Goal: Task Accomplishment & Management: Complete application form

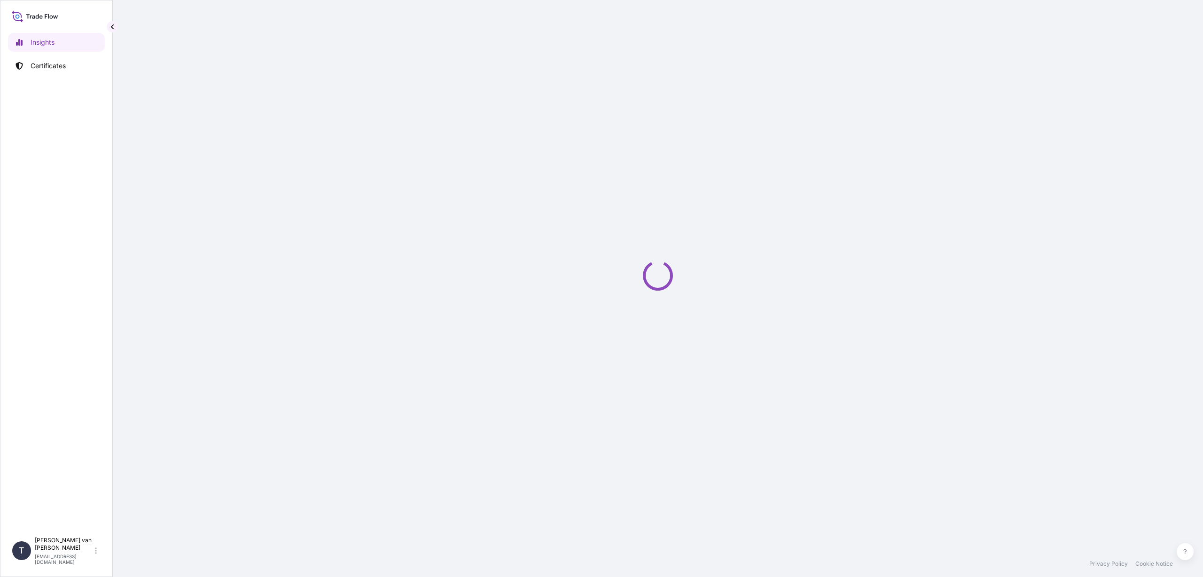
select select "2025"
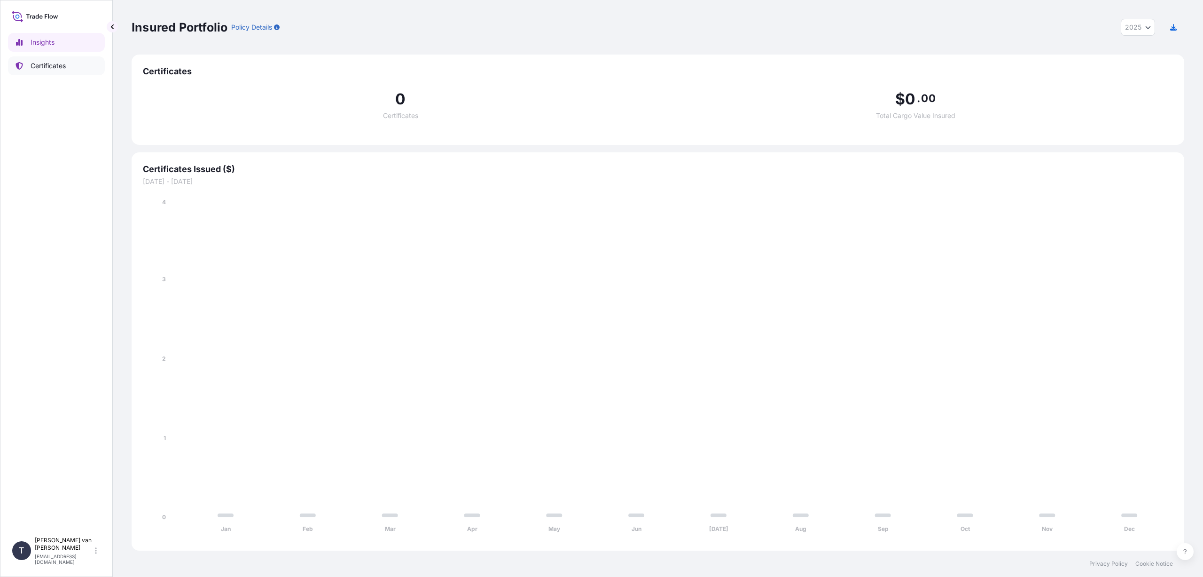
click at [53, 70] on p "Certificates" at bounding box center [48, 65] width 35 height 9
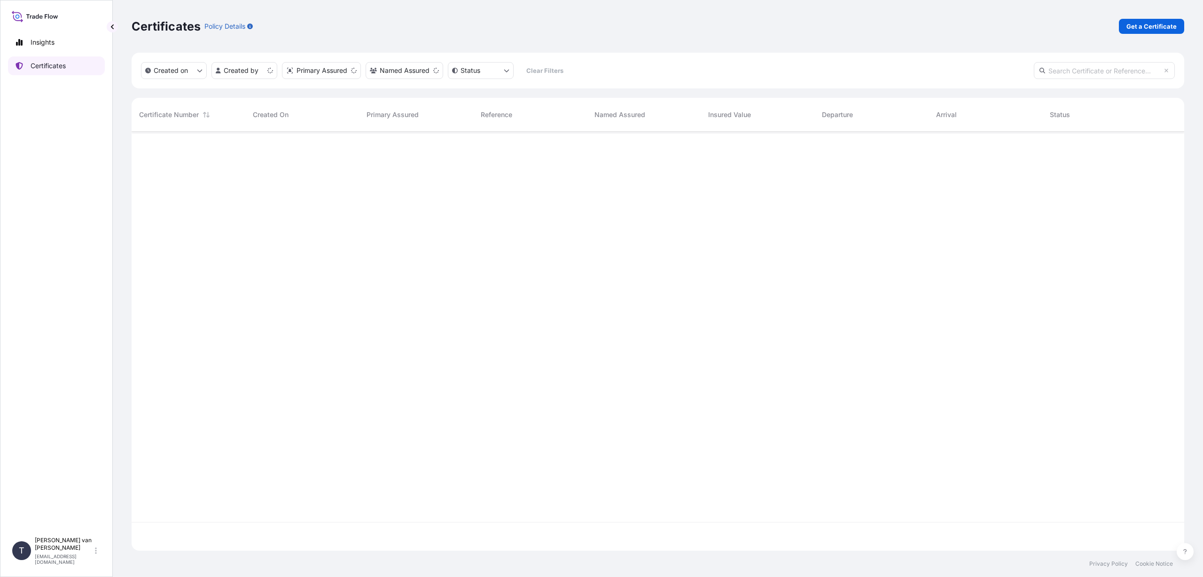
scroll to position [417, 1046]
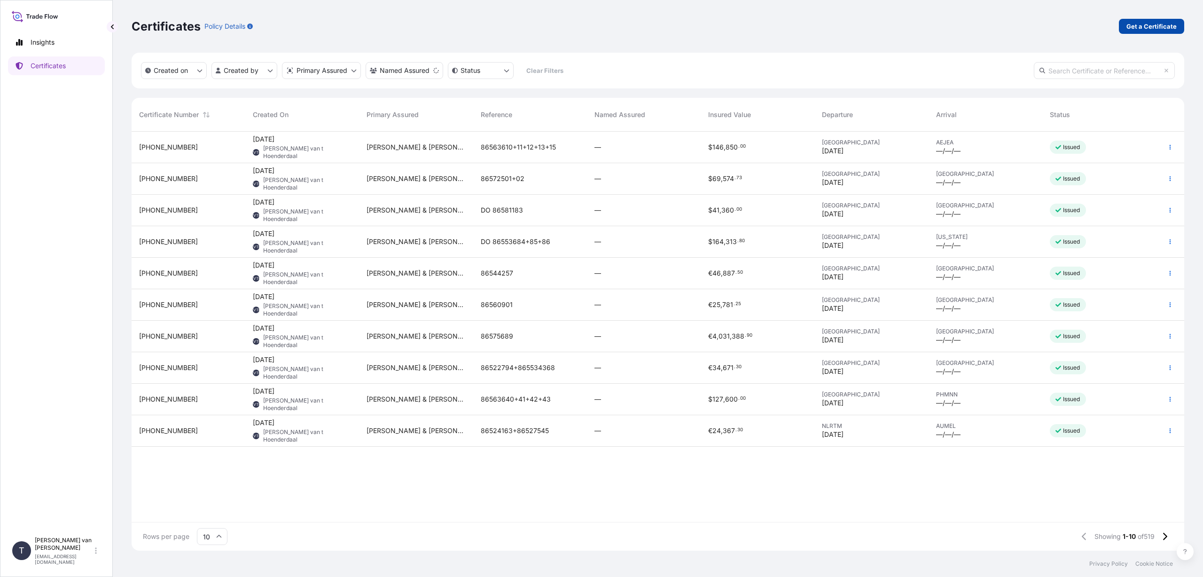
click at [1147, 24] on p "Get a Certificate" at bounding box center [1152, 26] width 50 height 9
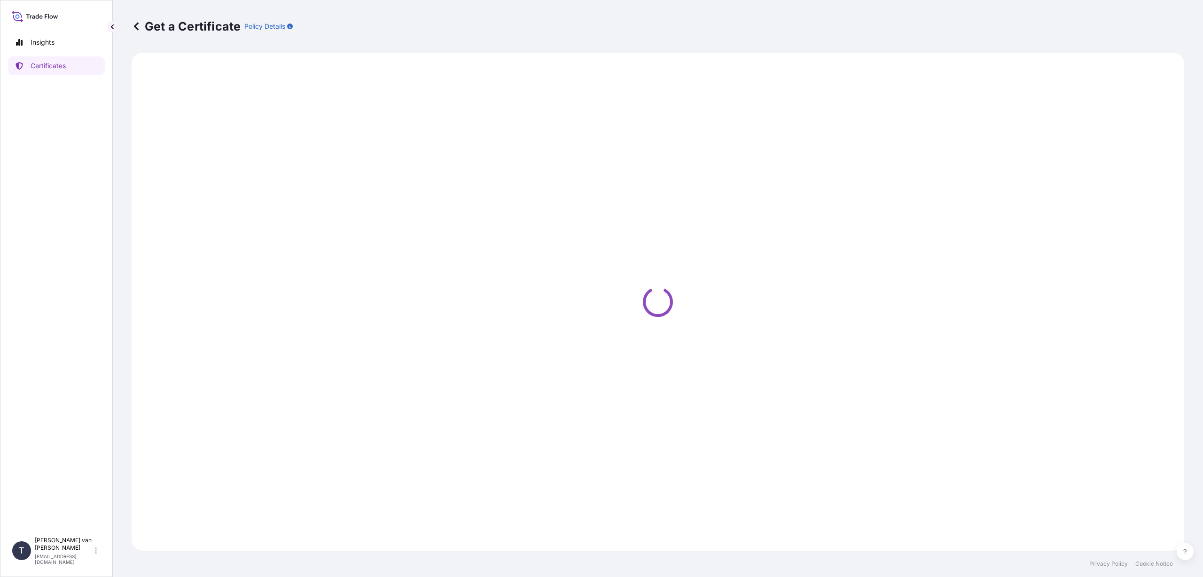
select select "Sea"
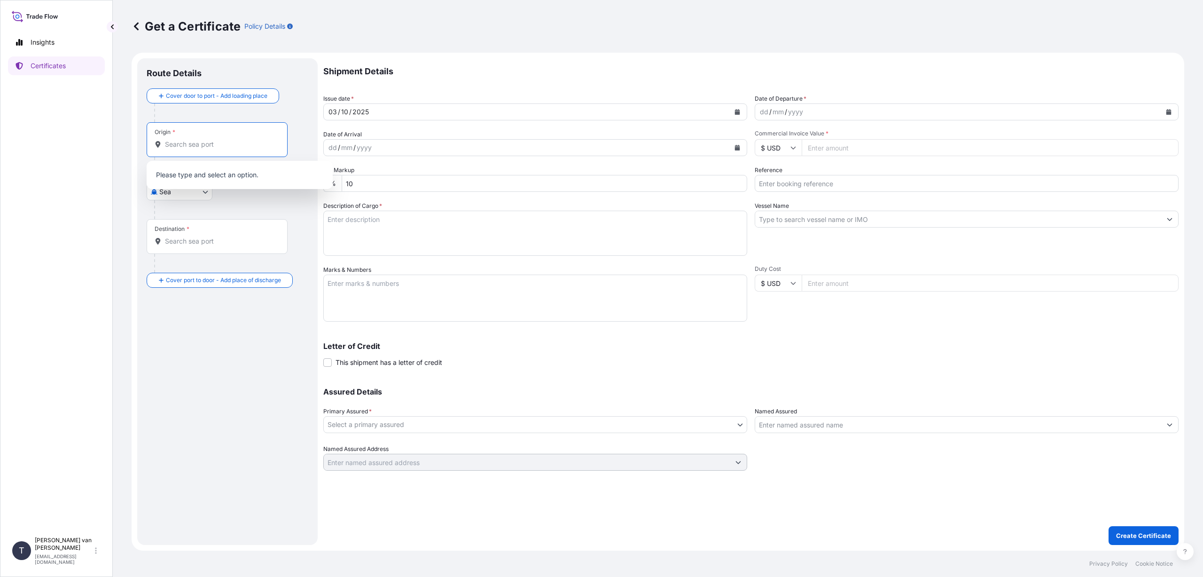
click at [206, 144] on input "Origin *" at bounding box center [220, 144] width 111 height 9
click at [219, 144] on input "Origin *" at bounding box center [220, 144] width 111 height 9
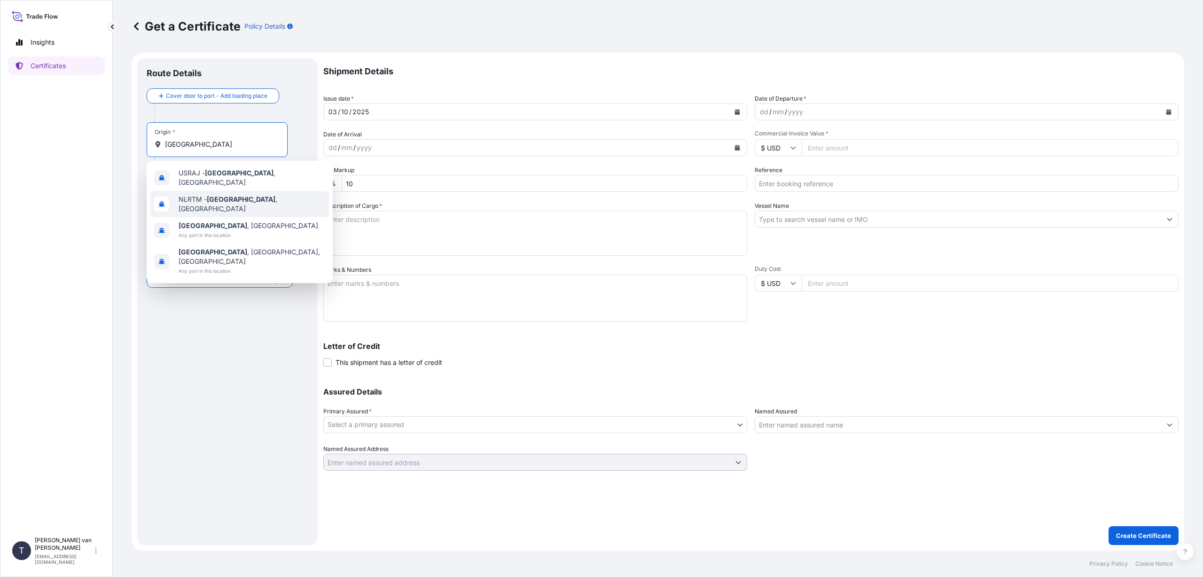
click at [236, 193] on div "NLRTM - [GEOGRAPHIC_DATA] , [GEOGRAPHIC_DATA]" at bounding box center [239, 204] width 179 height 26
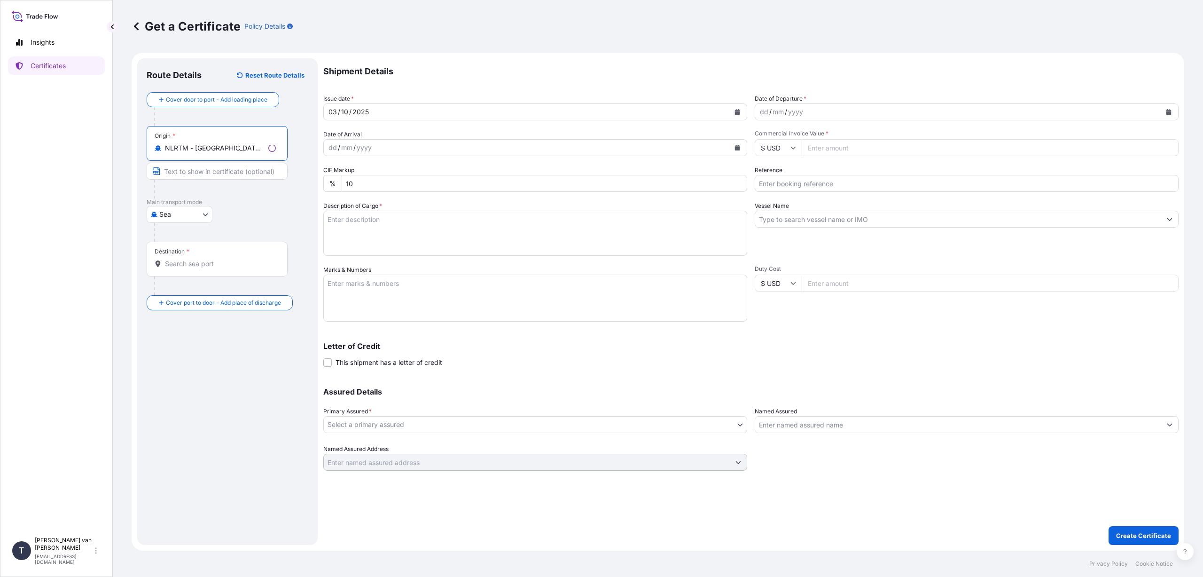
type input "NLRTM - [GEOGRAPHIC_DATA], [GEOGRAPHIC_DATA]"
click at [183, 261] on input "Destination *" at bounding box center [220, 263] width 111 height 9
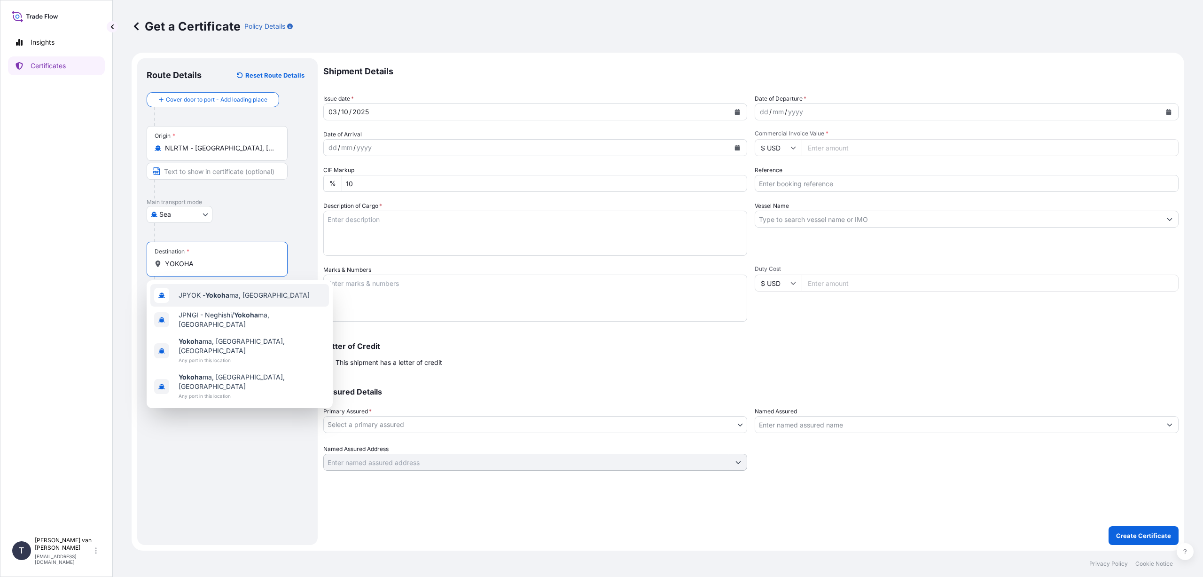
click at [255, 293] on span "JPYOK - Yokoha ma, [GEOGRAPHIC_DATA]" at bounding box center [244, 294] width 131 height 9
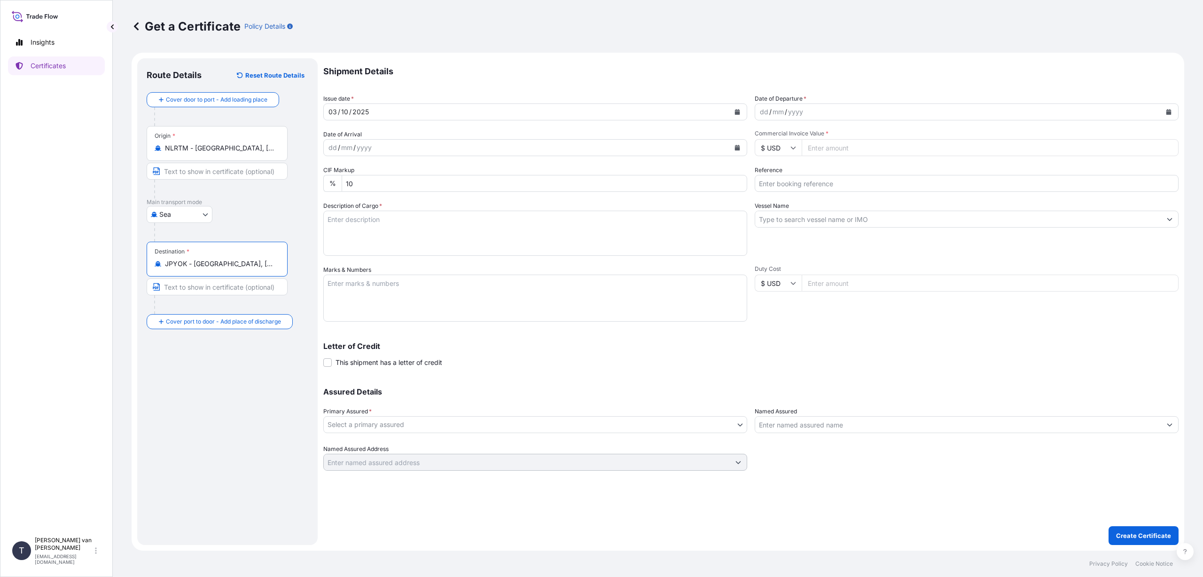
type input "JPYOK - [GEOGRAPHIC_DATA], [GEOGRAPHIC_DATA]"
click at [736, 111] on icon "Calendar" at bounding box center [737, 112] width 5 height 6
click at [377, 172] on div "1" at bounding box center [375, 173] width 17 height 17
click at [1168, 114] on icon "Calendar" at bounding box center [1169, 112] width 5 height 6
click at [809, 173] on div "1" at bounding box center [807, 173] width 17 height 17
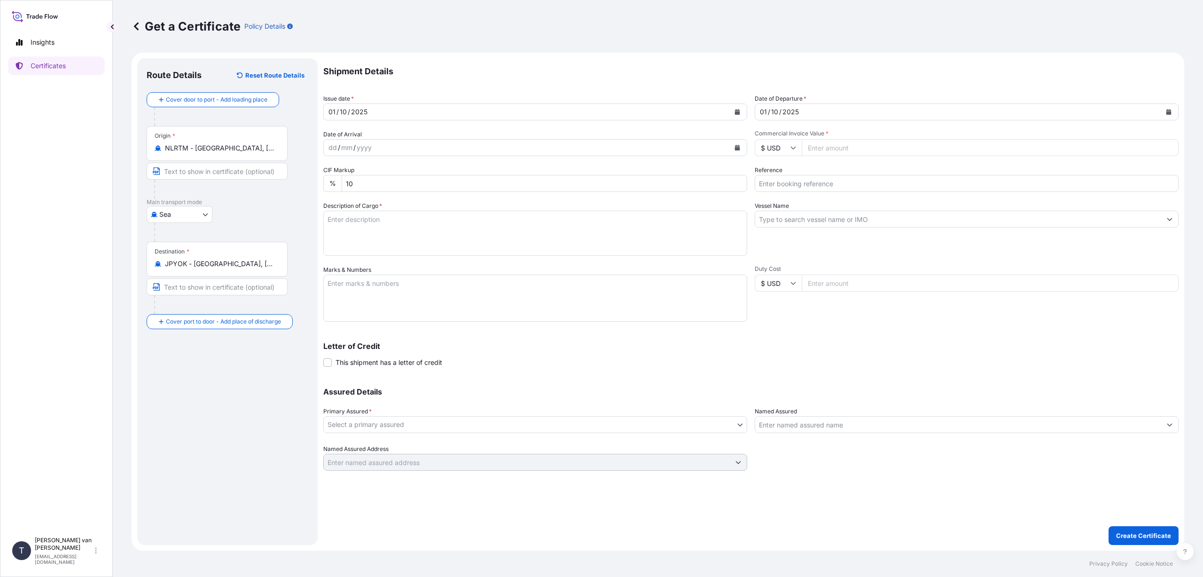
click at [777, 149] on input "$ USD" at bounding box center [778, 147] width 47 height 17
click at [783, 174] on div "€ EUR" at bounding box center [778, 173] width 39 height 18
type input "€ EUR"
click at [829, 145] on input "Commercial Invoice Value *" at bounding box center [990, 147] width 377 height 17
type input "19096"
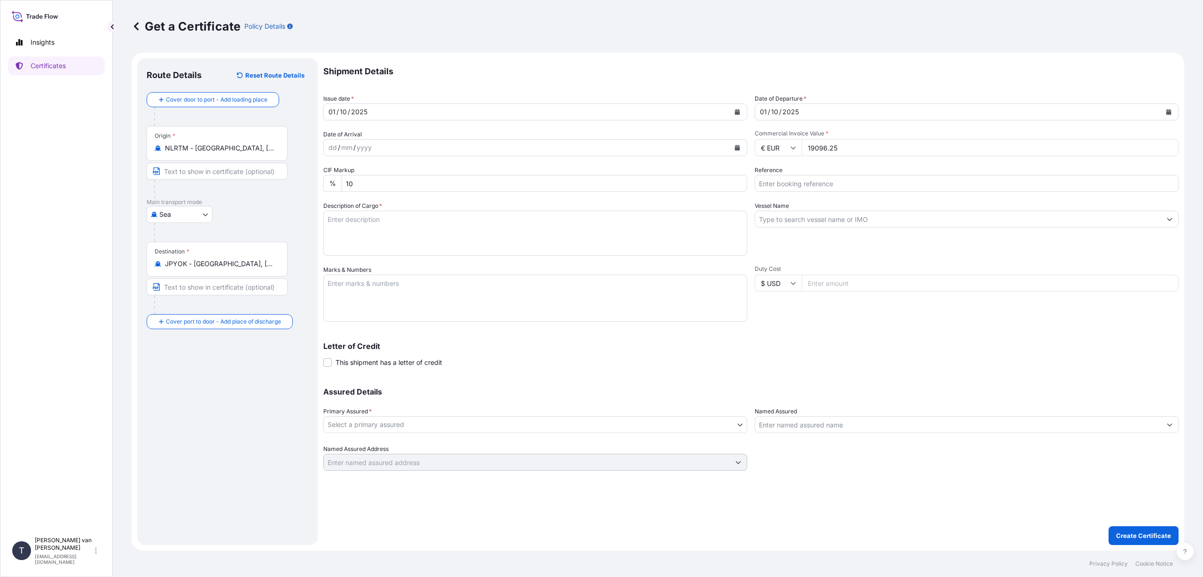
type input "19096.25"
click at [778, 180] on input "Reference" at bounding box center [967, 183] width 424 height 17
type input "86566250"
click at [779, 218] on input "Vessel Name" at bounding box center [958, 219] width 406 height 17
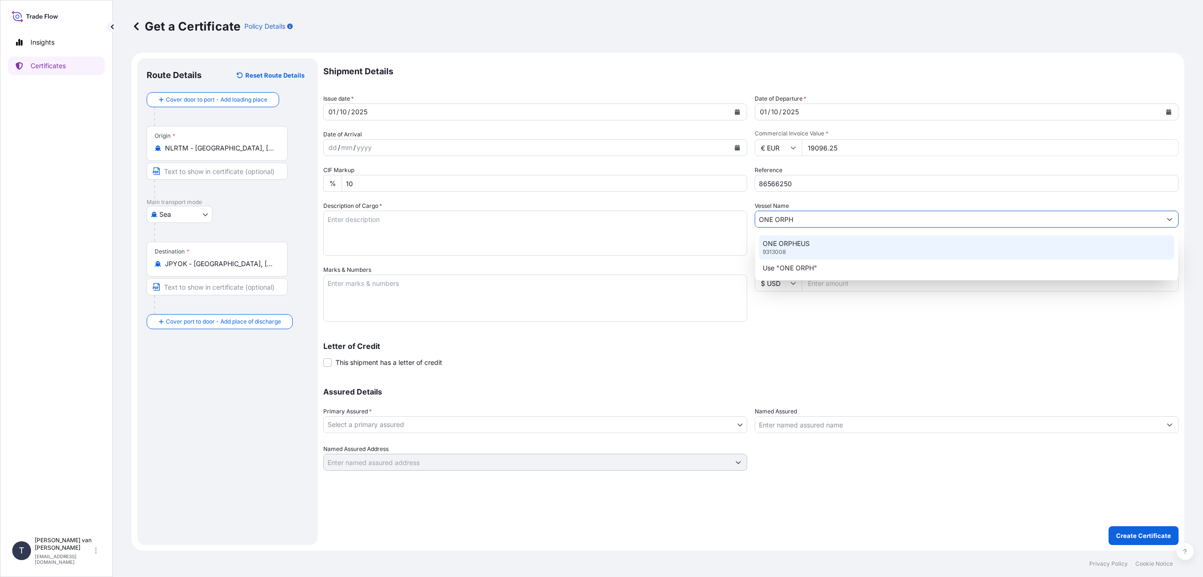
click at [772, 243] on p "ONE ORPHEUS" at bounding box center [786, 243] width 47 height 9
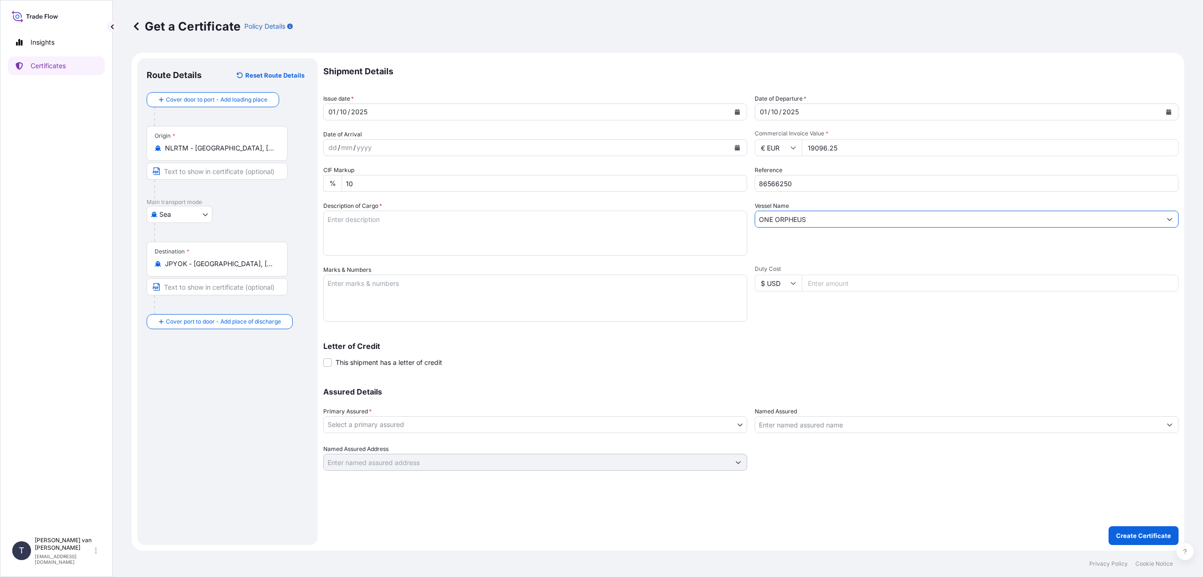
type input "ONE ORPHEUS"
click at [407, 230] on textarea "Description of Cargo *" at bounding box center [535, 233] width 424 height 45
type textarea "1"
click at [389, 231] on textarea "5 pallets 250 bags x 25 kg Claria Instant 360 HScode: 35051050 Netweight: 6250 …" at bounding box center [535, 233] width 424 height 45
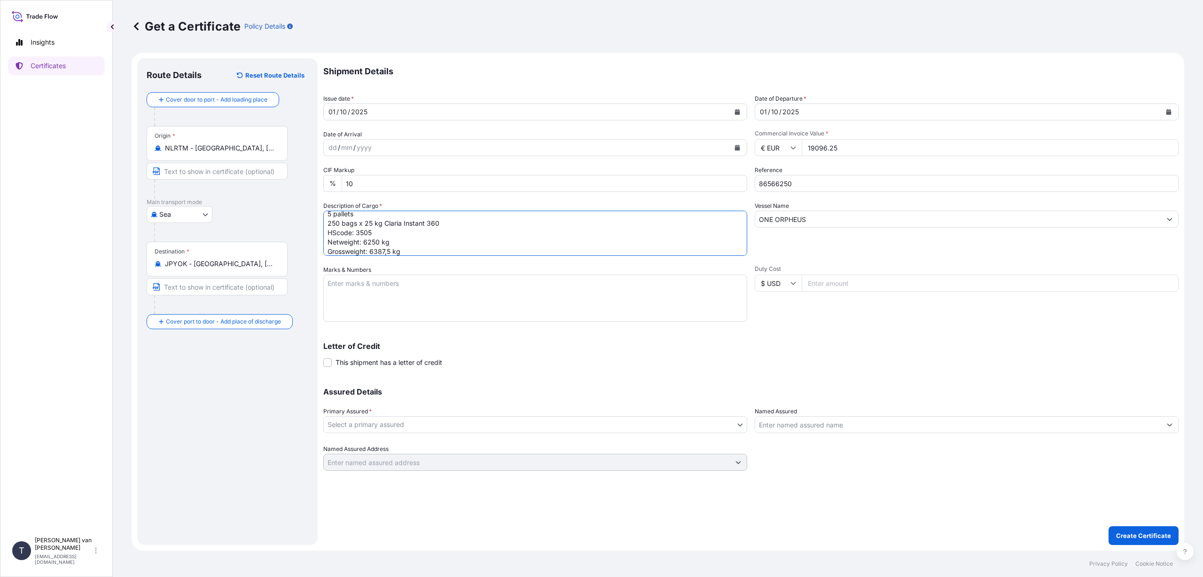
type textarea "5 pallets 250 bags x 25 kg Claria Instant 360 HScode: 3505 Netweight: 6250 kg G…"
click at [445, 285] on textarea "Marks & Numbers" at bounding box center [535, 297] width 424 height 47
click at [387, 282] on textarea "TGBU6366456" at bounding box center [535, 297] width 424 height 47
click at [439, 305] on textarea "TGBU6366456 - seal BS686915 DO: 86566250 PO: 4400629695" at bounding box center [535, 297] width 424 height 47
type textarea "TGBU6366456 - seal BS686915 DO: 86566250 PO: 4400629695"
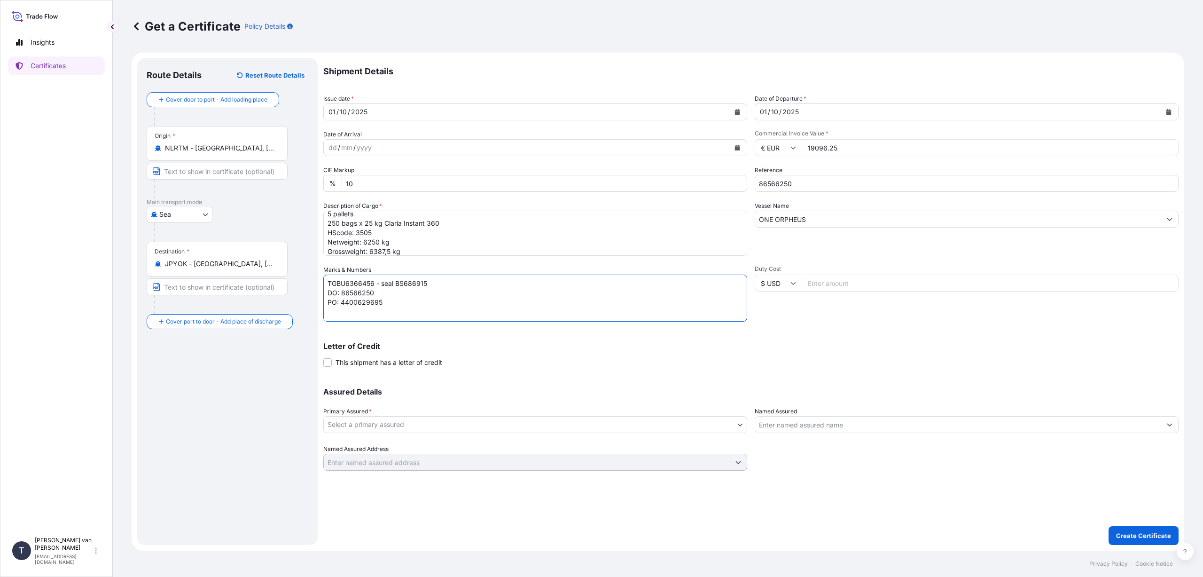
click at [428, 423] on body "Insights Certificates T [PERSON_NAME] van t Hoenderdaal [EMAIL_ADDRESS][DOMAIN_…" at bounding box center [601, 288] width 1203 height 577
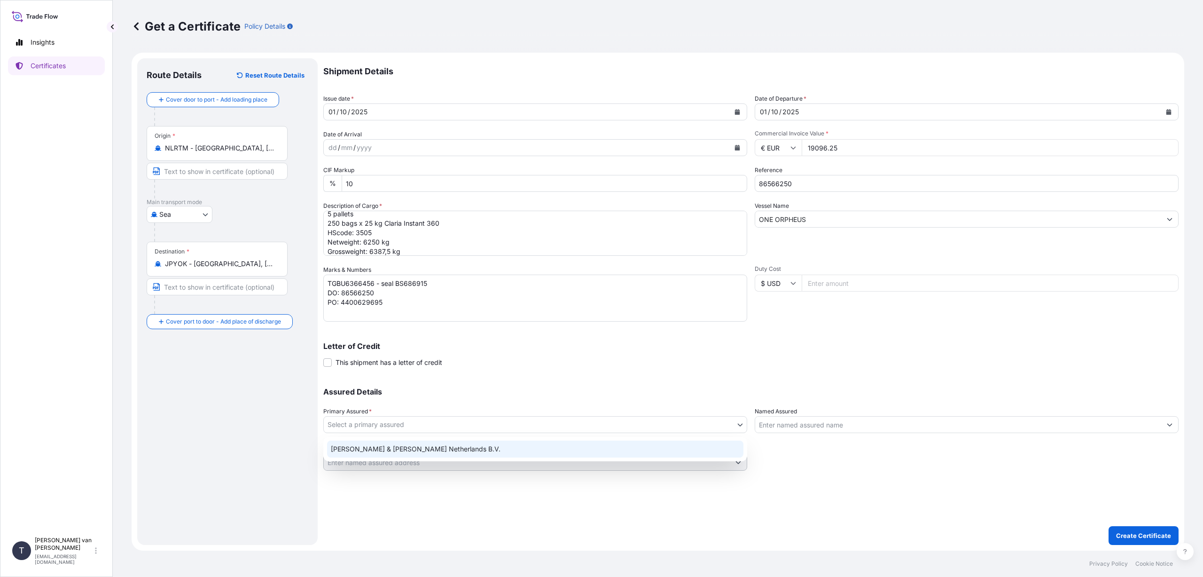
click at [410, 446] on div "[PERSON_NAME] & [PERSON_NAME] Netherlands B.V." at bounding box center [535, 448] width 416 height 17
select select "31666"
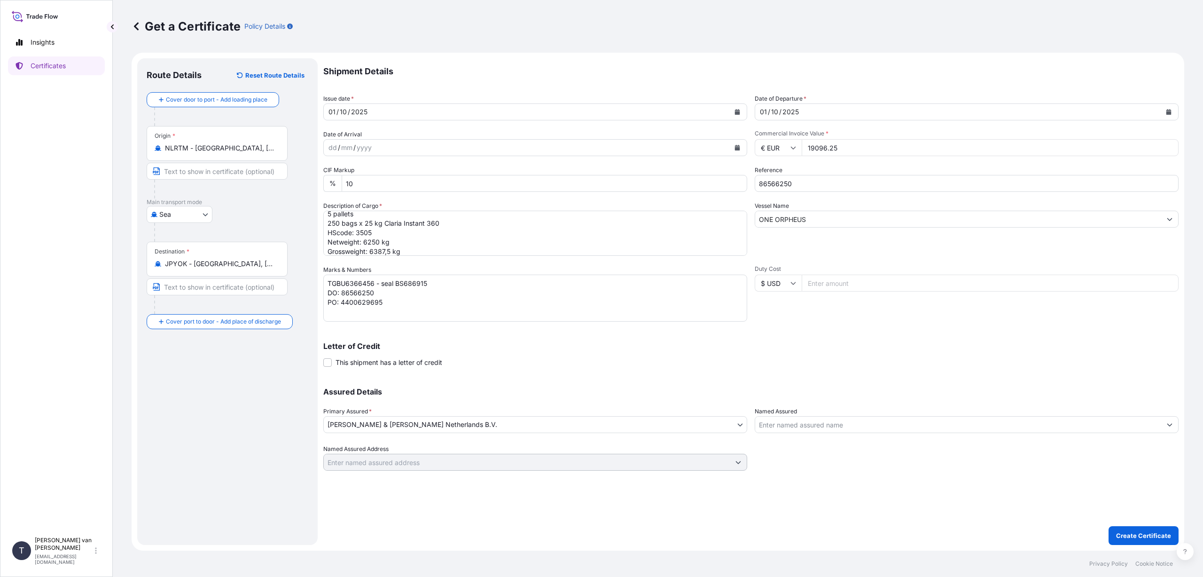
click at [490, 364] on div "Letter of Credit This shipment has a letter of credit Letter of credit * Letter…" at bounding box center [750, 354] width 855 height 25
click at [1135, 532] on p "Create Certificate" at bounding box center [1143, 535] width 55 height 9
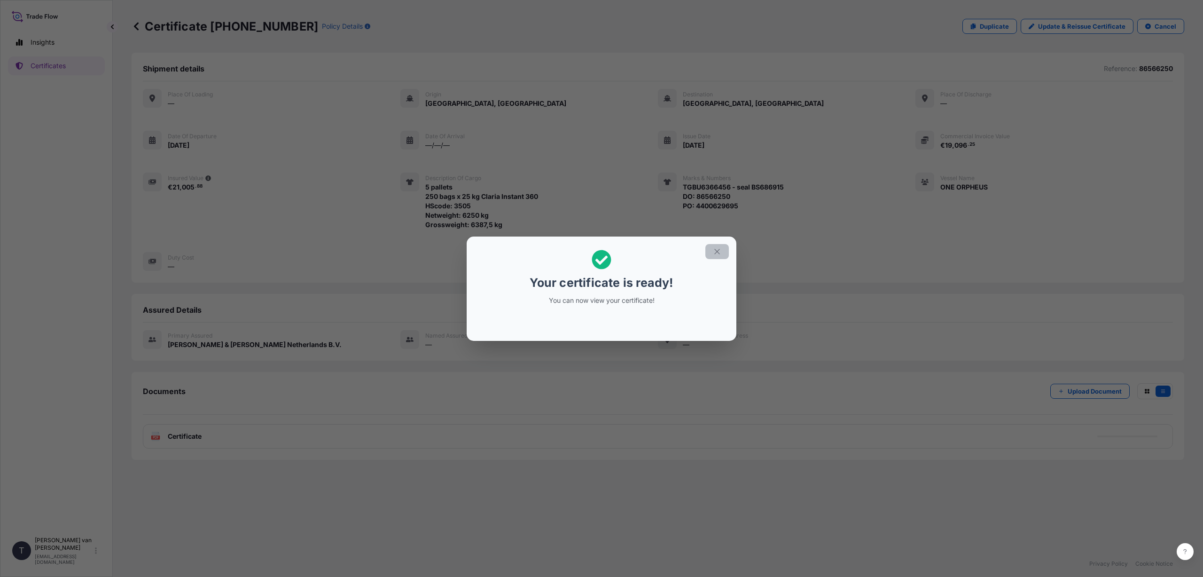
click at [713, 251] on icon "button" at bounding box center [717, 251] width 8 height 8
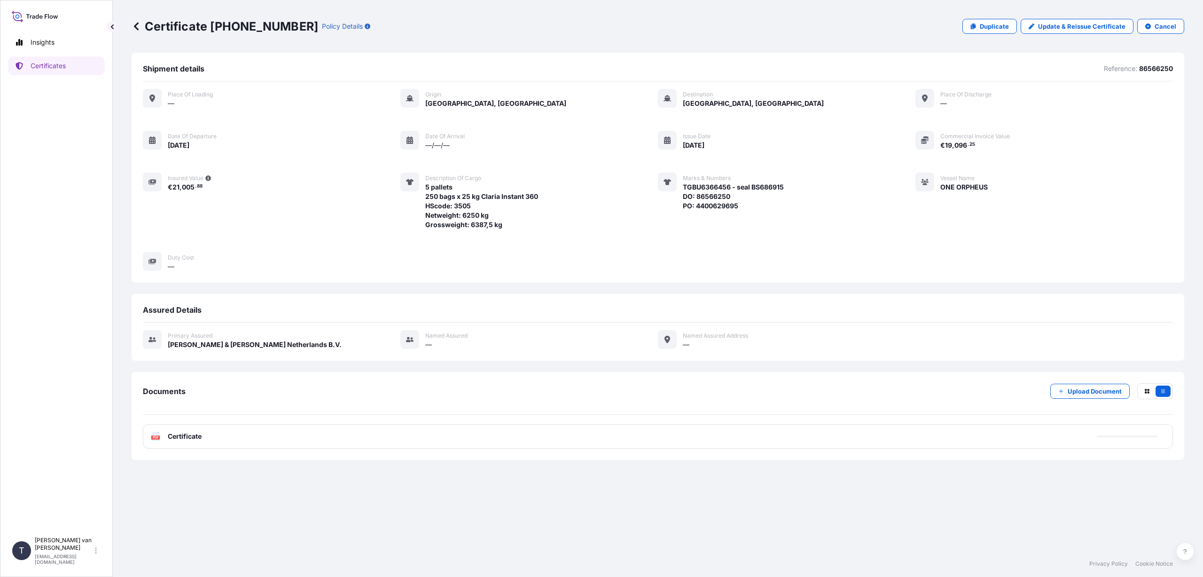
click at [270, 441] on div "PDF Certificate" at bounding box center [658, 436] width 1030 height 24
click at [272, 440] on link "PDF Certificate [DATE]T11:02:51.045593" at bounding box center [658, 436] width 1030 height 24
drag, startPoint x: 86, startPoint y: 550, endPoint x: 58, endPoint y: 546, distance: 28.5
click at [58, 542] on p "[PERSON_NAME] van t Hoenderdaal" at bounding box center [64, 543] width 58 height 15
